Goal: Communication & Community: Answer question/provide support

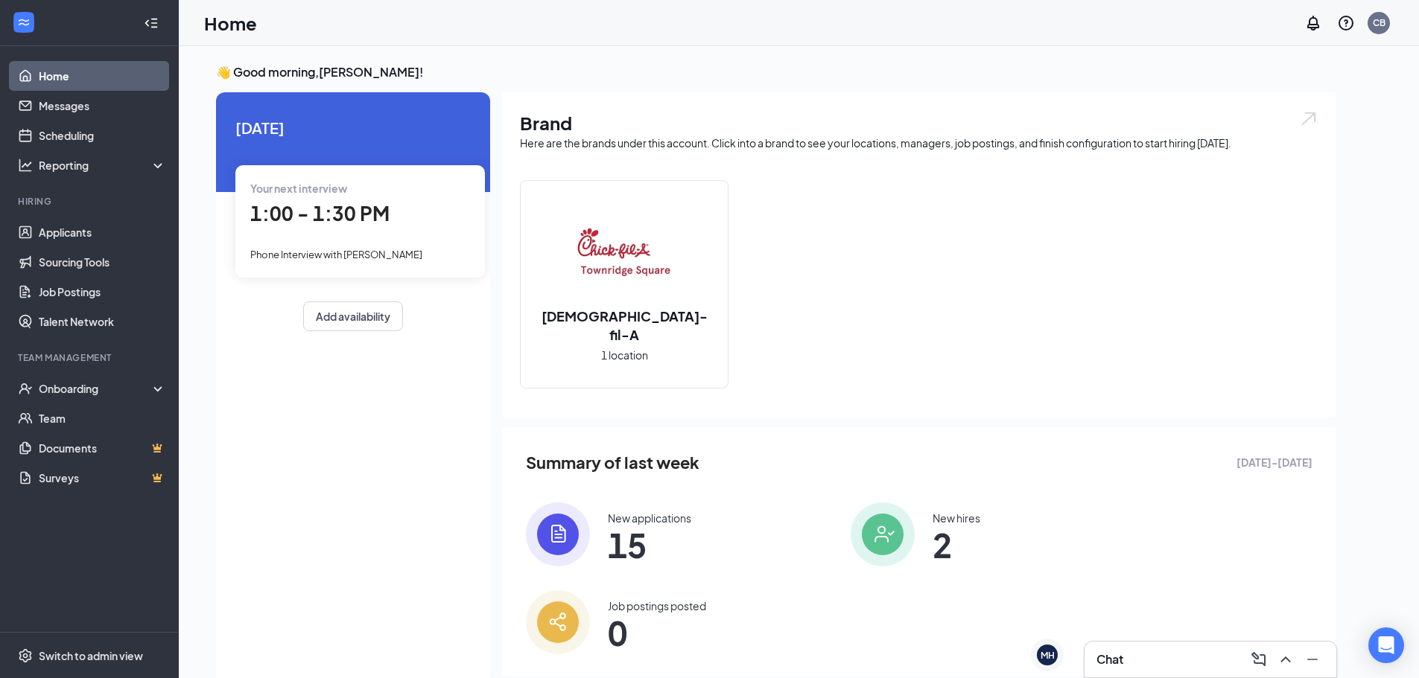
click at [325, 226] on span "1:00 - 1:30 PM" at bounding box center [319, 213] width 139 height 25
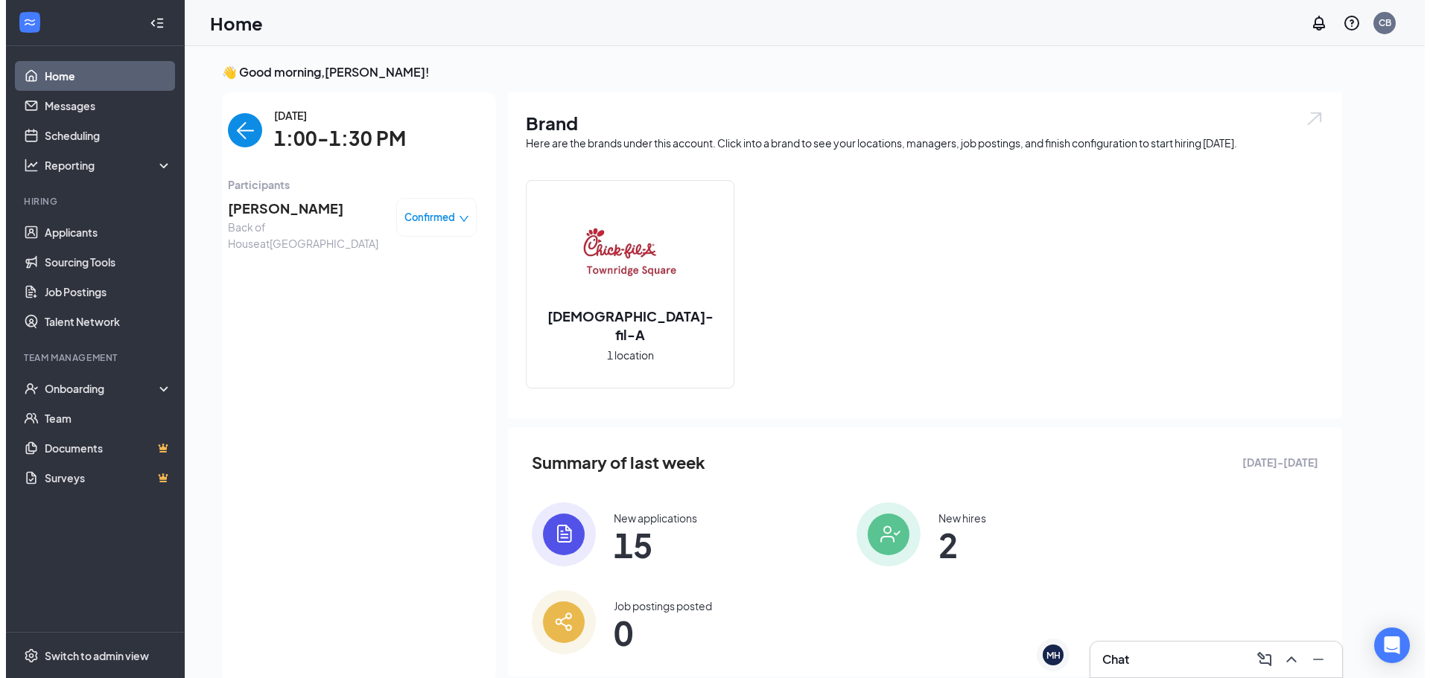
scroll to position [6, 0]
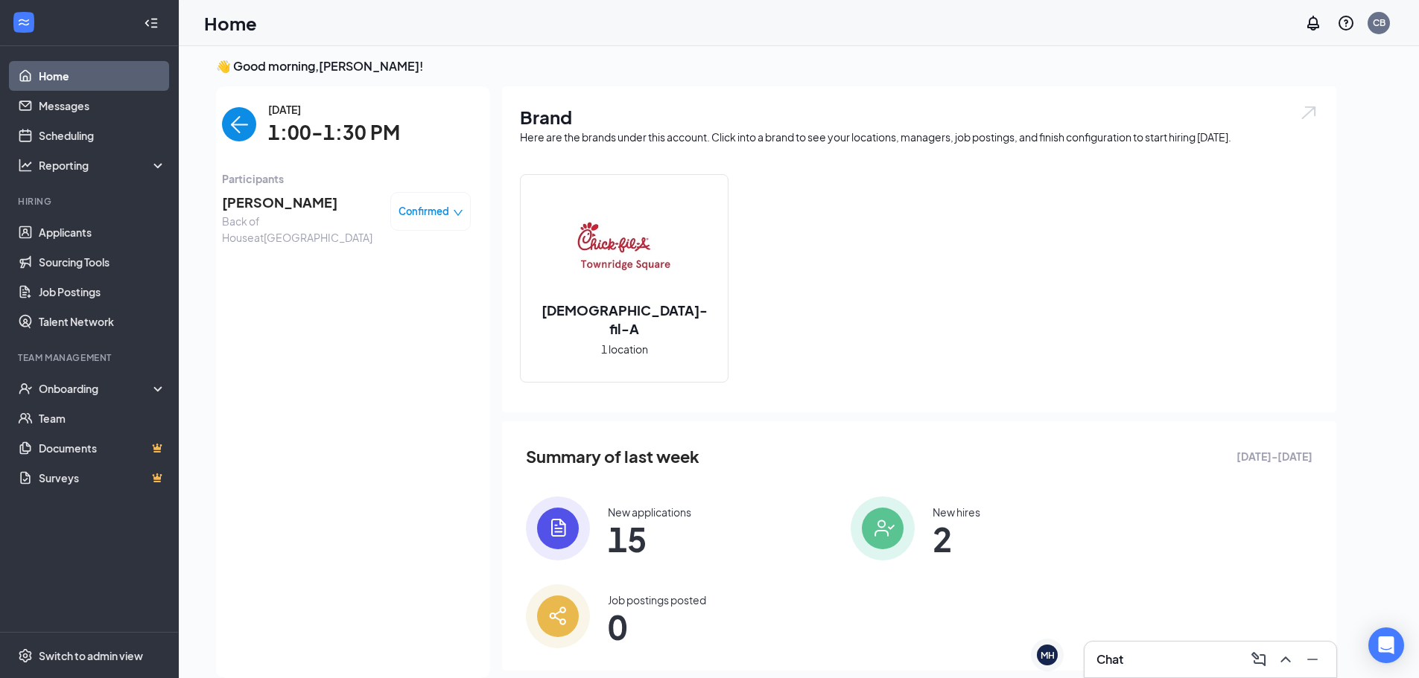
click at [276, 204] on span "[PERSON_NAME]" at bounding box center [300, 202] width 156 height 21
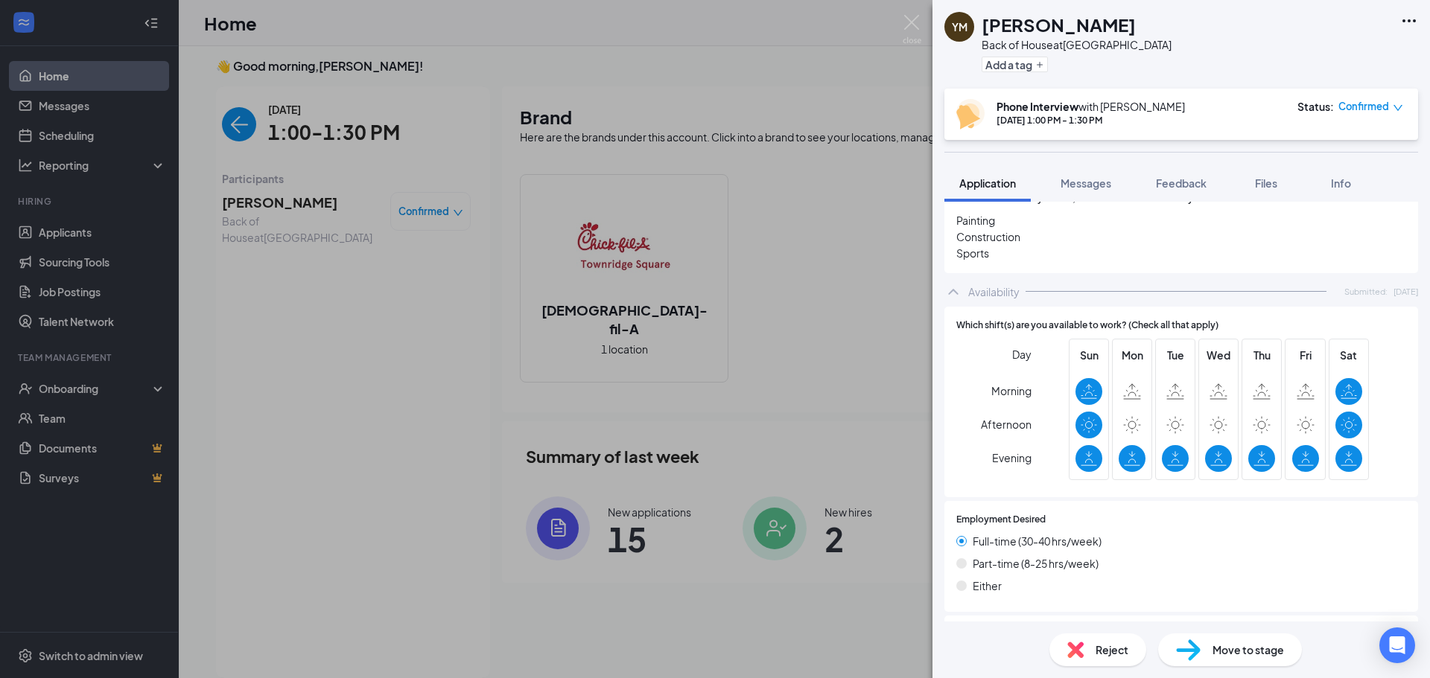
scroll to position [936, 0]
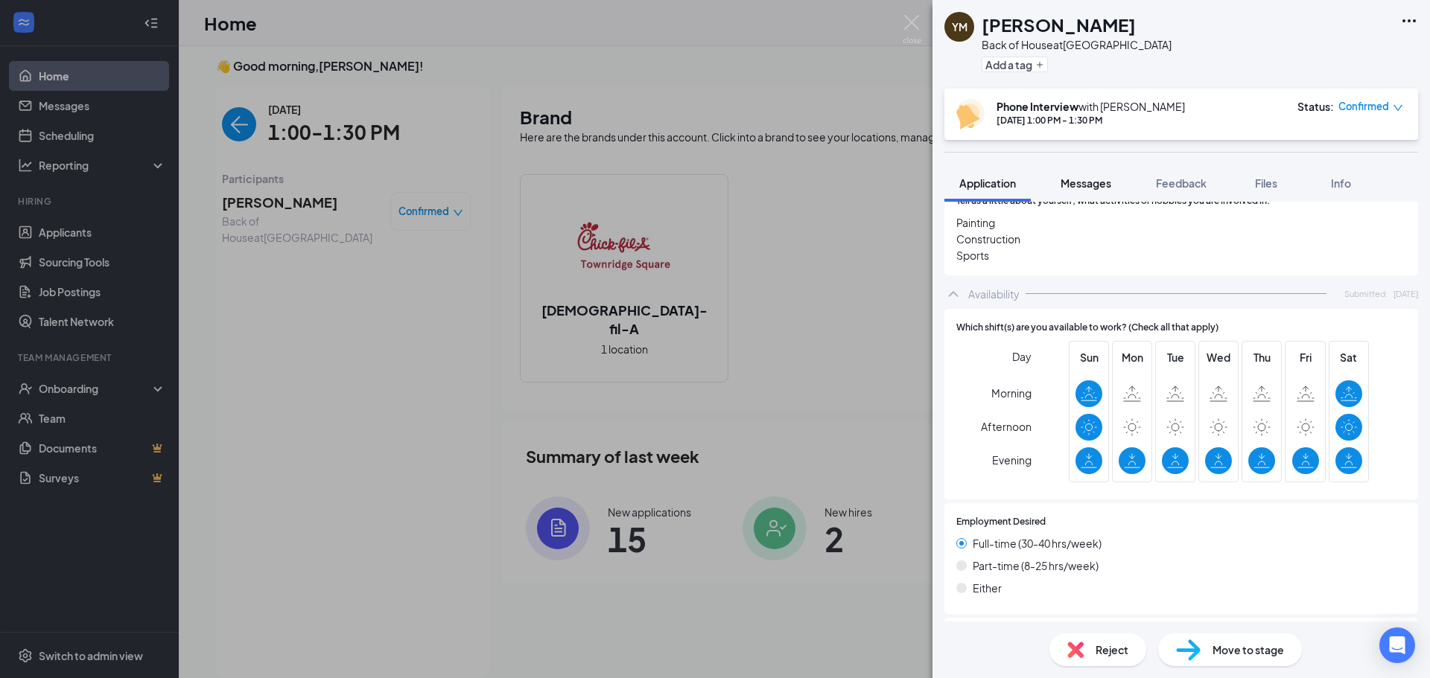
click at [1090, 182] on span "Messages" at bounding box center [1086, 183] width 51 height 13
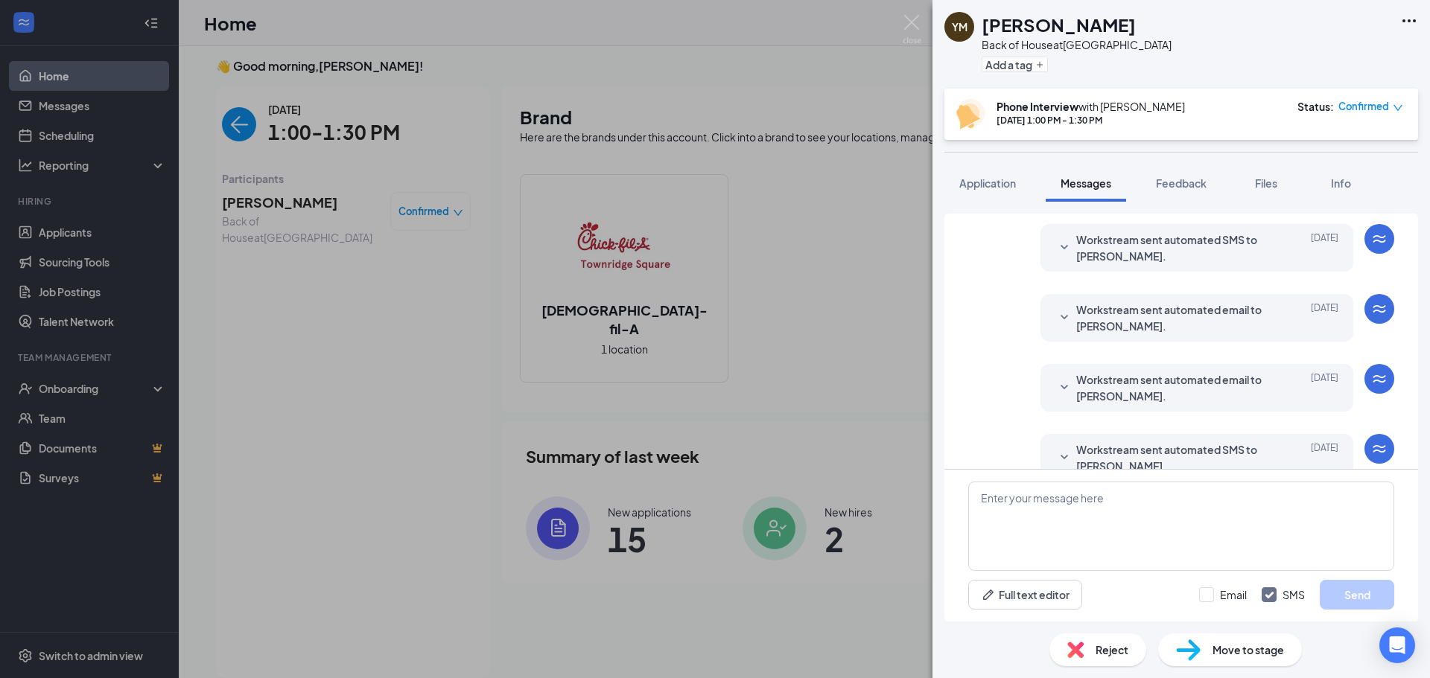
scroll to position [369, 0]
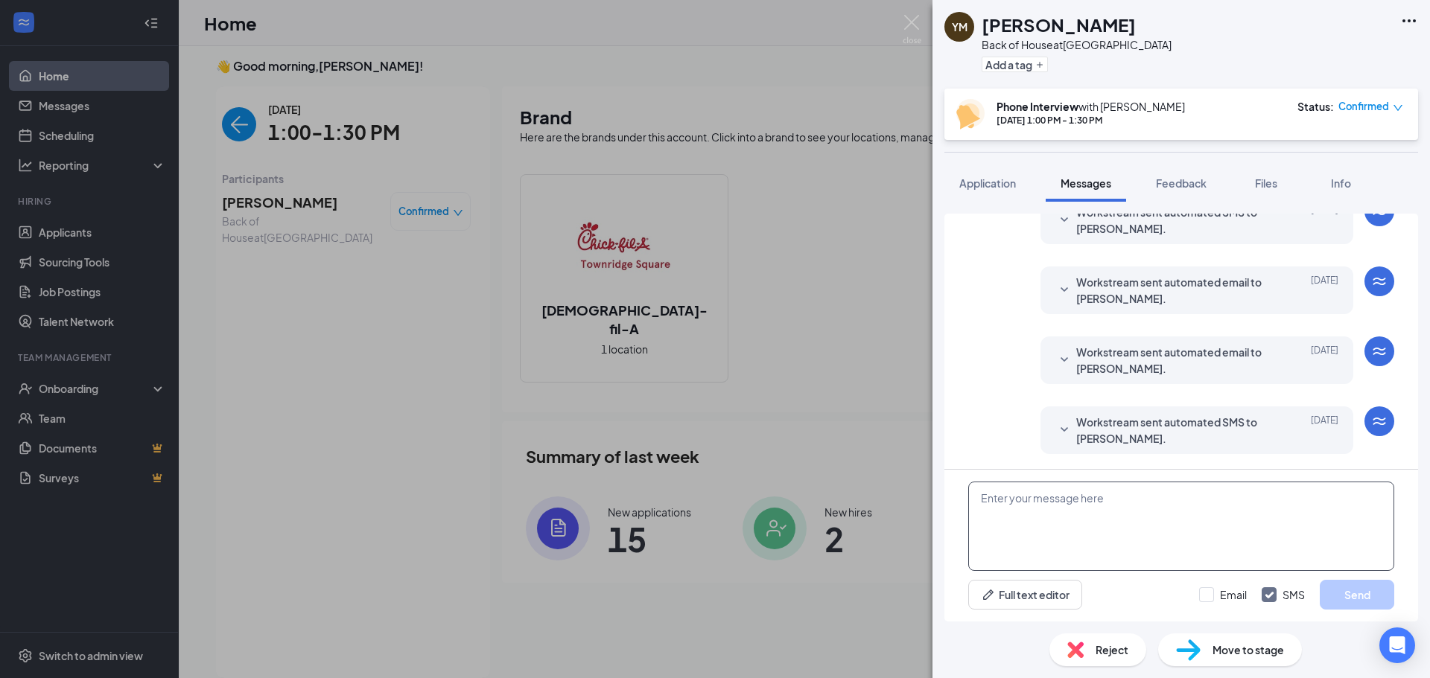
click at [1077, 497] on textarea at bounding box center [1181, 526] width 426 height 89
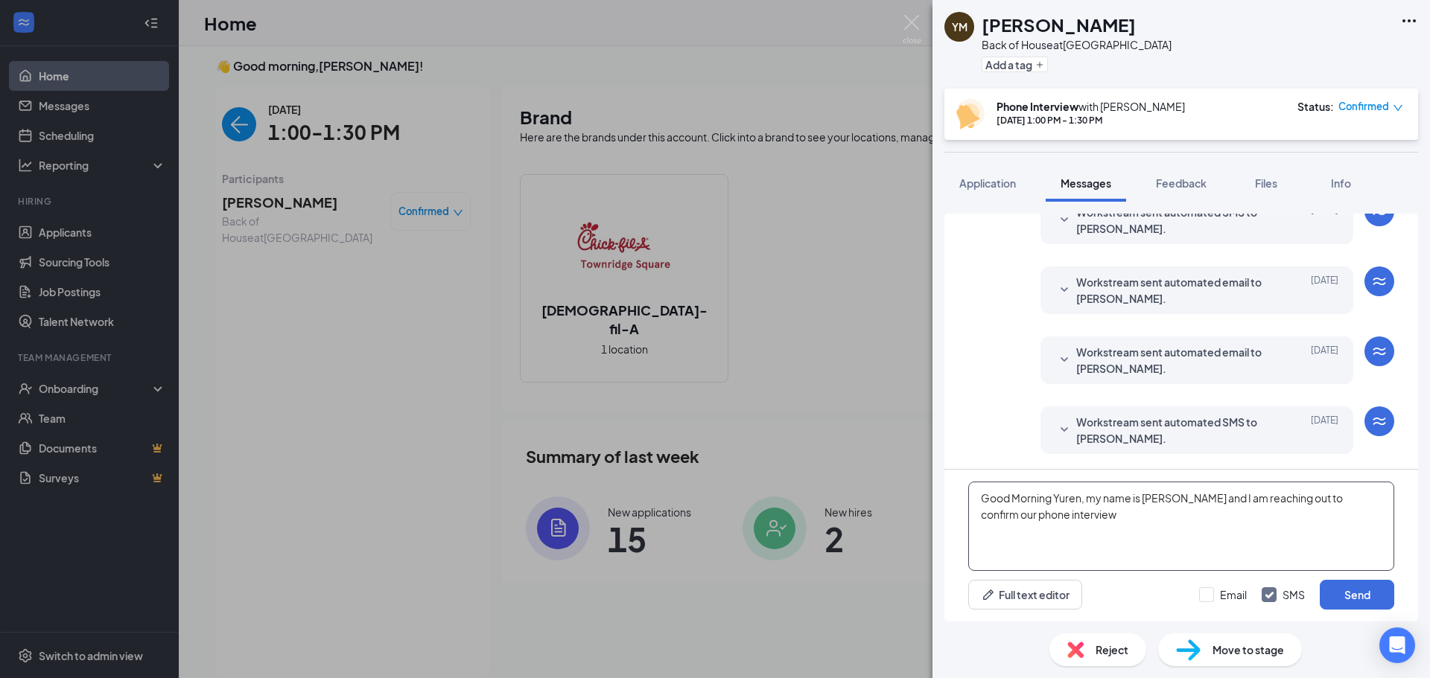
click at [1090, 519] on textarea "Good Morning Yuren, my name is [PERSON_NAME] and I am reaching out to confirm o…" at bounding box center [1181, 526] width 426 height 89
type textarea "Good Morning Yuren, my name is [PERSON_NAME] and I am reaching out to confirm o…"
click at [1209, 601] on input "Email" at bounding box center [1223, 595] width 48 height 15
checkbox input "true"
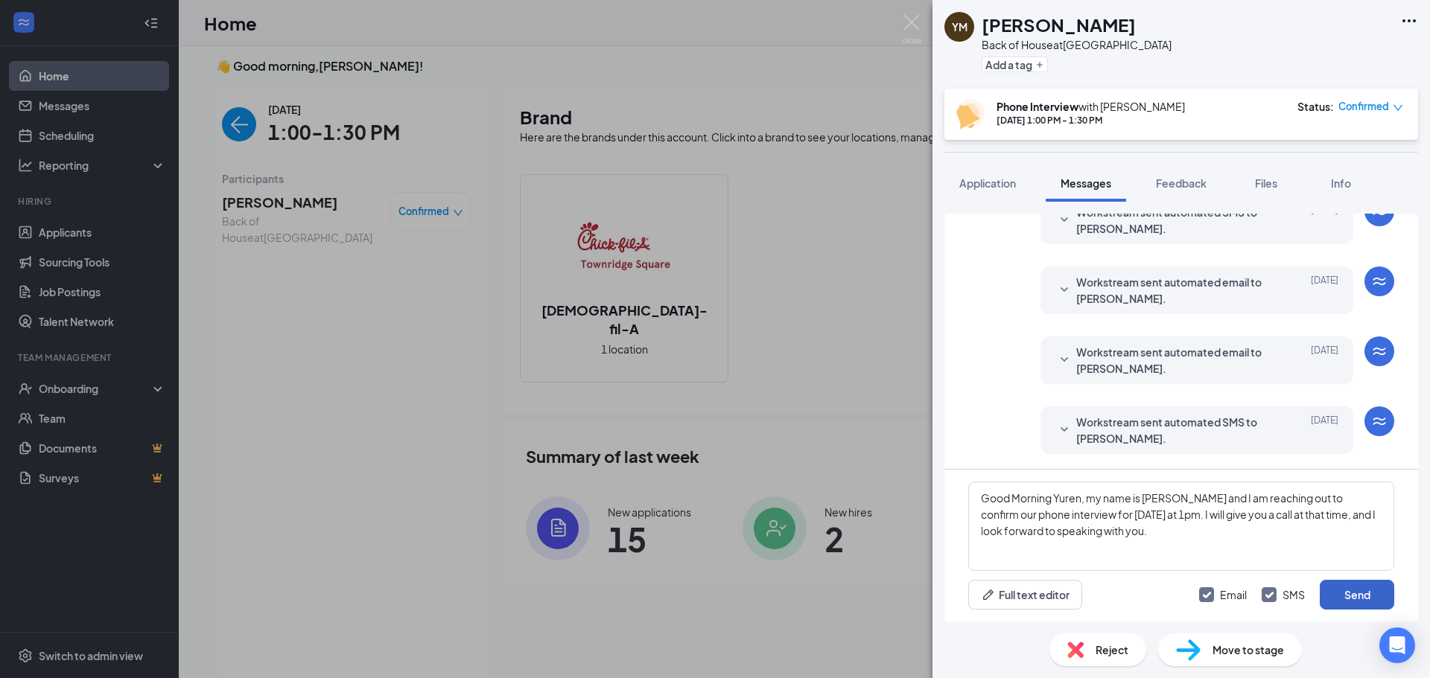
click at [1347, 595] on button "Send" at bounding box center [1357, 595] width 74 height 30
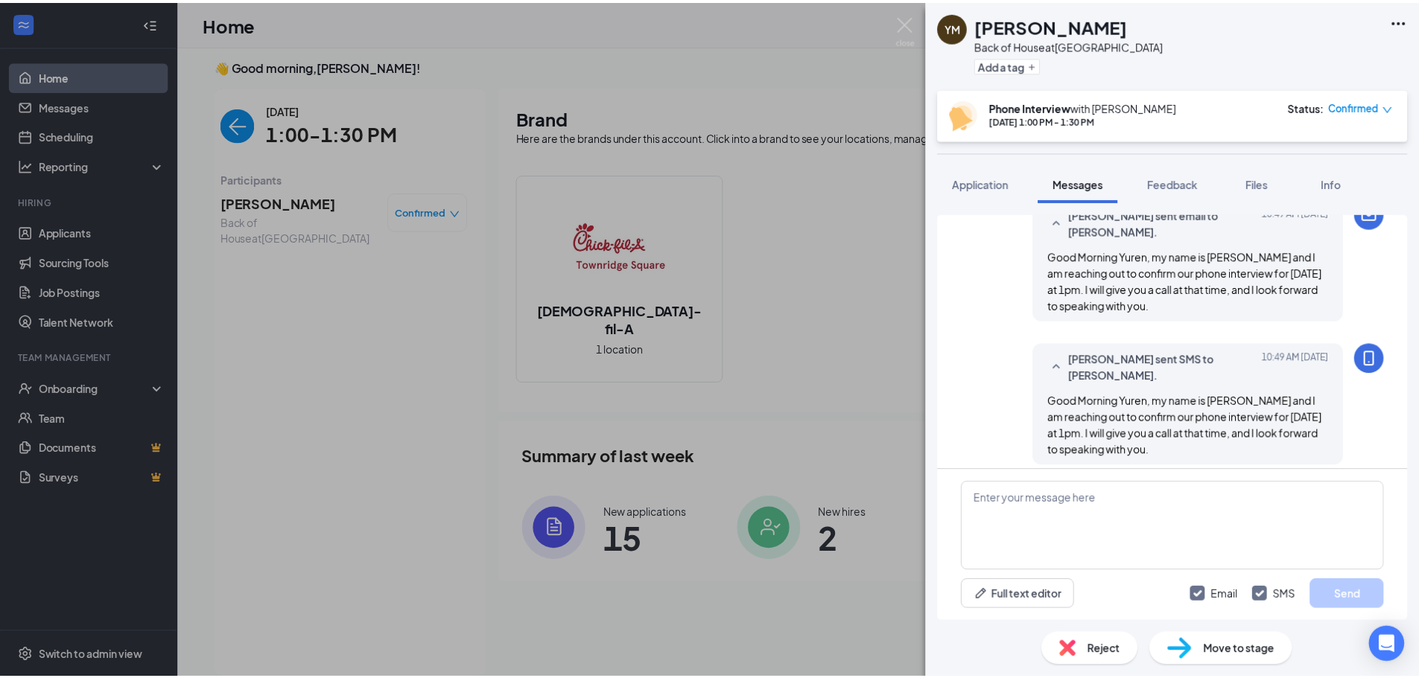
scroll to position [658, 0]
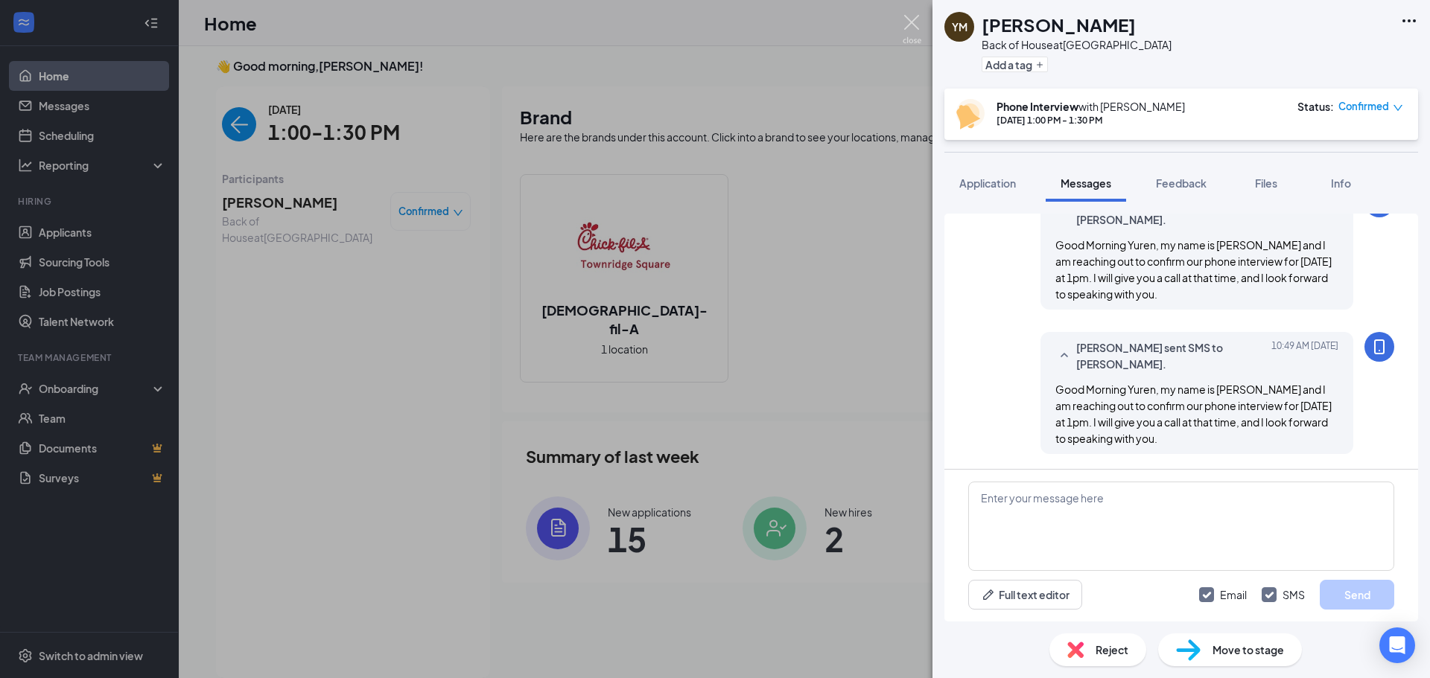
click at [918, 22] on img at bounding box center [912, 29] width 19 height 29
